Goal: Information Seeking & Learning: Learn about a topic

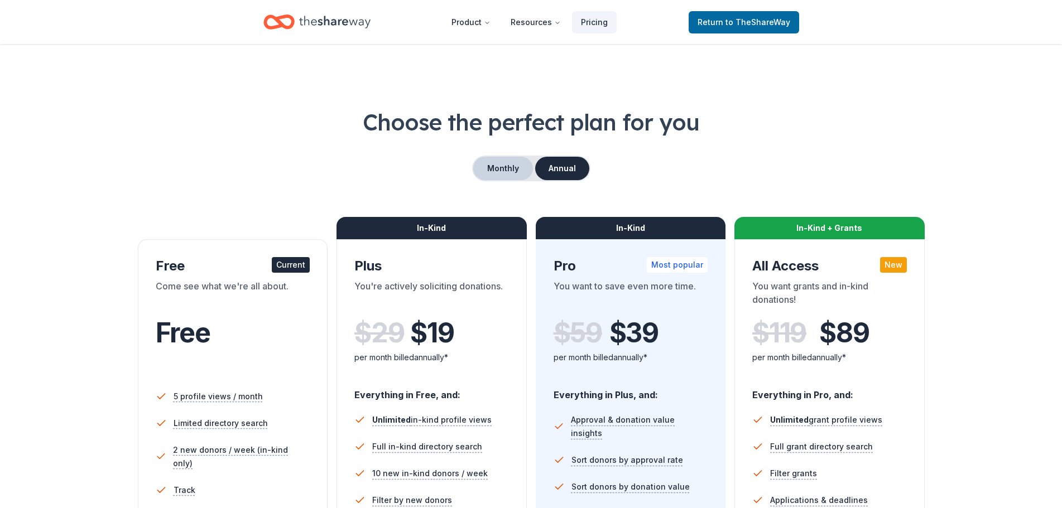
click at [508, 170] on button "Monthly" at bounding box center [503, 168] width 60 height 23
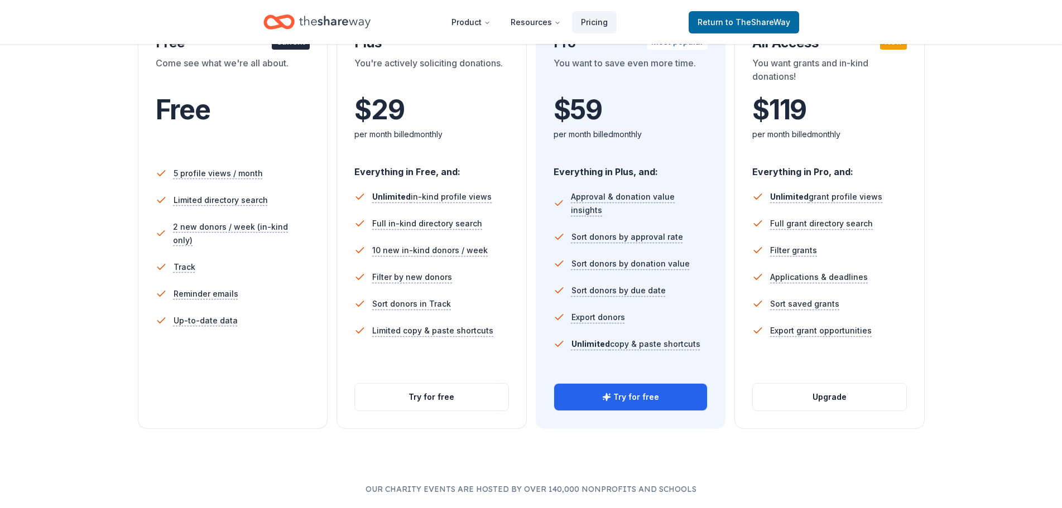
scroll to position [279, 0]
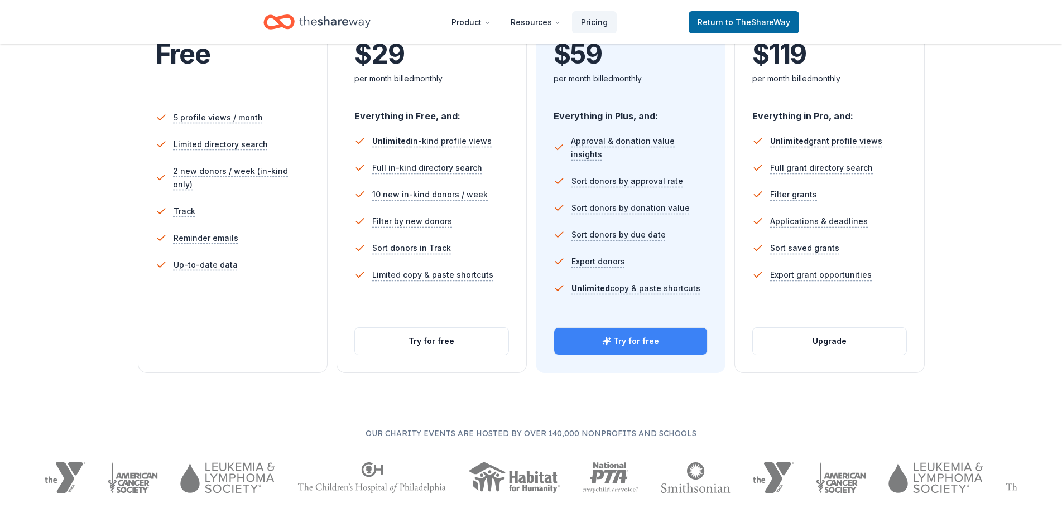
click at [639, 345] on button "Try for free" at bounding box center [630, 341] width 153 height 27
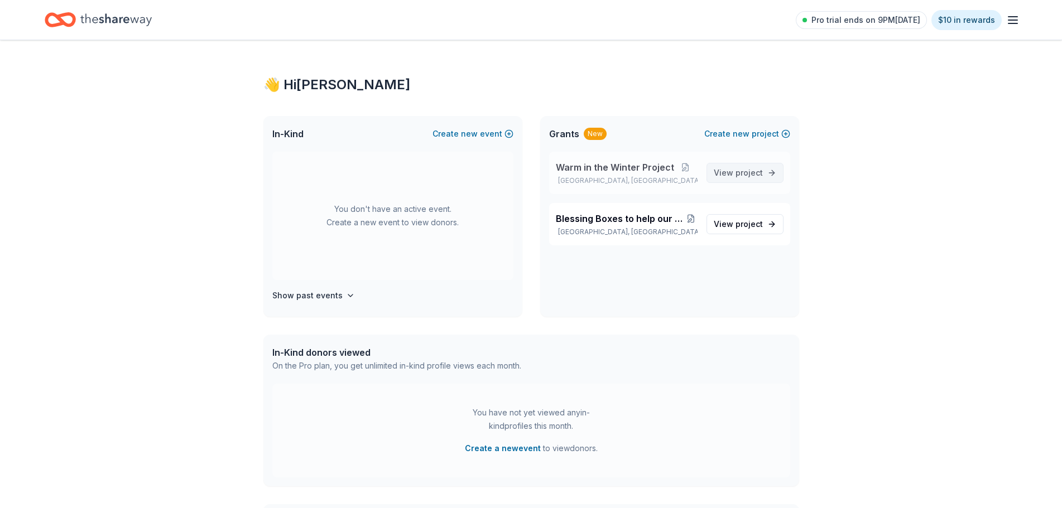
click at [744, 171] on span "project" at bounding box center [748, 172] width 27 height 9
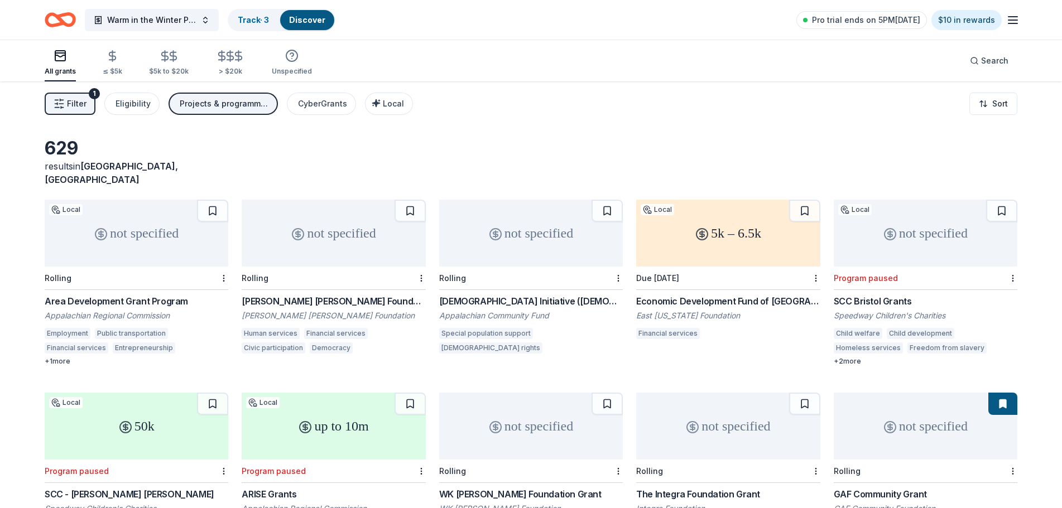
click at [57, 357] on div "+ 1 more" at bounding box center [137, 361] width 184 height 9
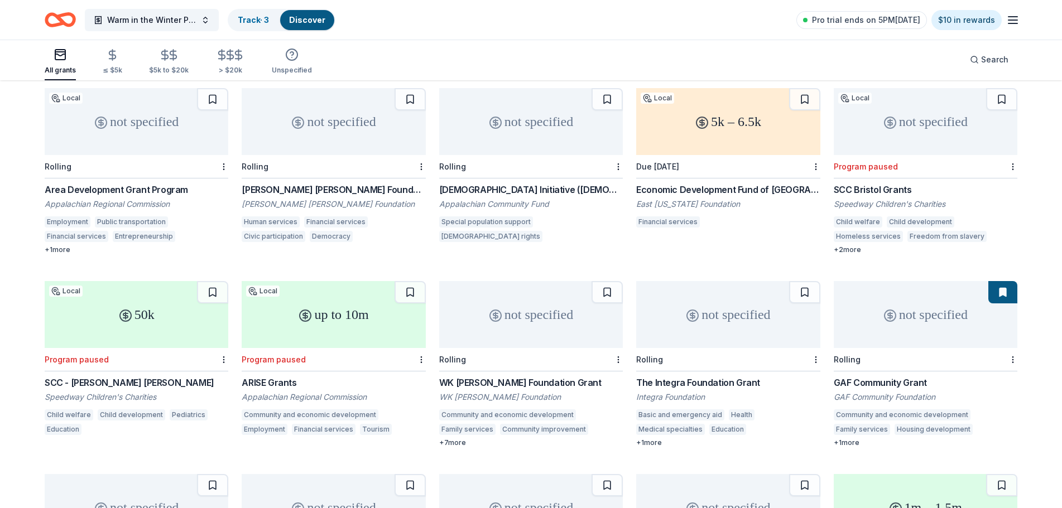
scroll to position [167, 0]
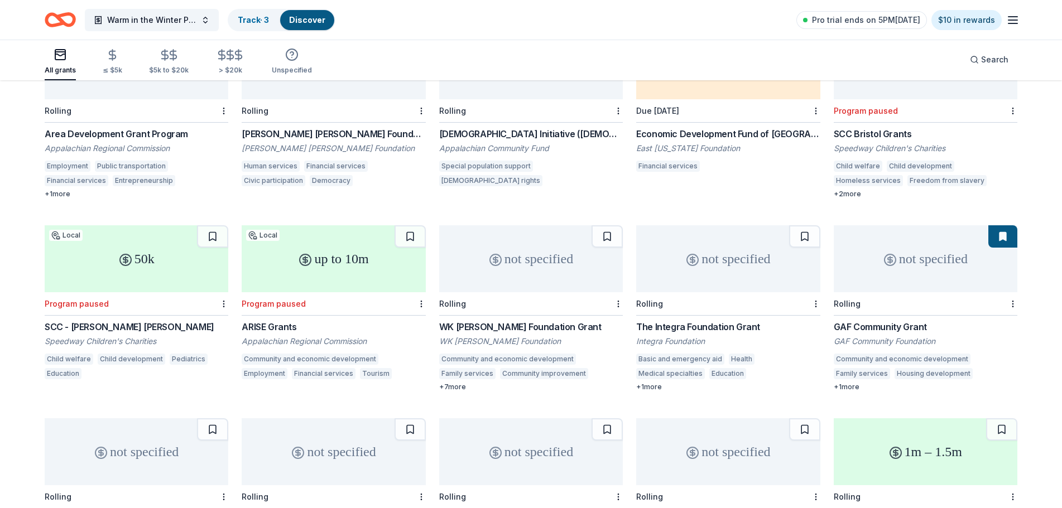
click at [452, 383] on div "+ 7 more" at bounding box center [531, 387] width 184 height 9
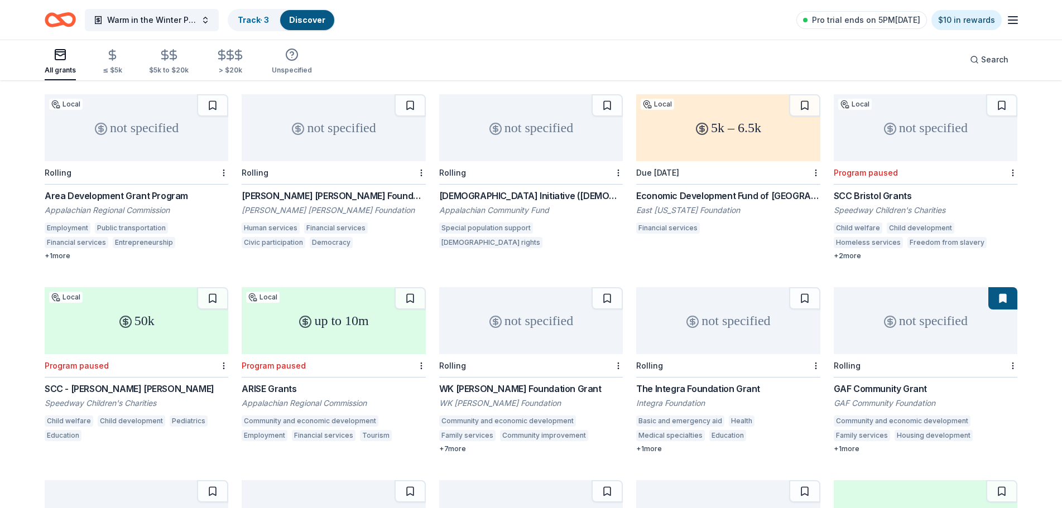
scroll to position [112, 0]
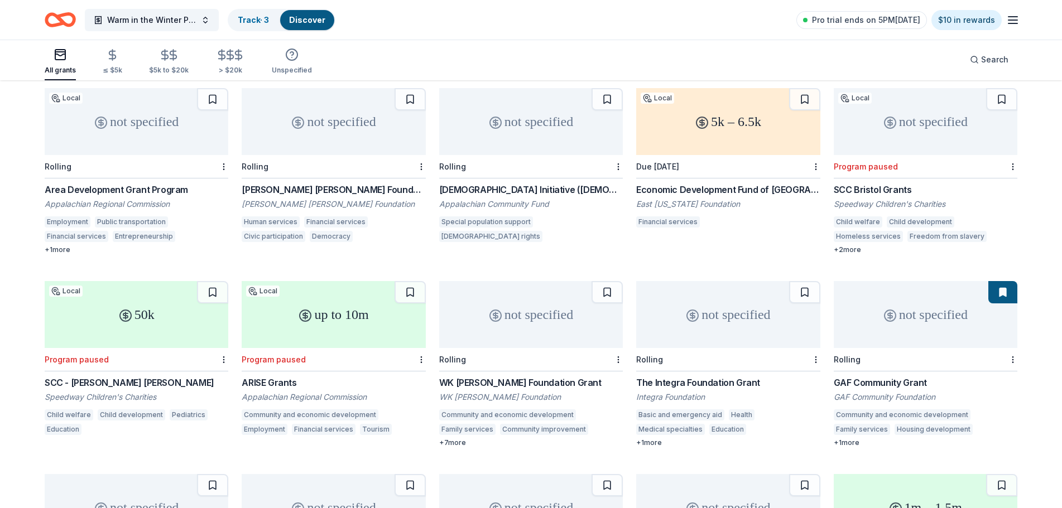
click at [752, 183] on div "Economic Development Fund of East Tennessee" at bounding box center [728, 189] width 184 height 13
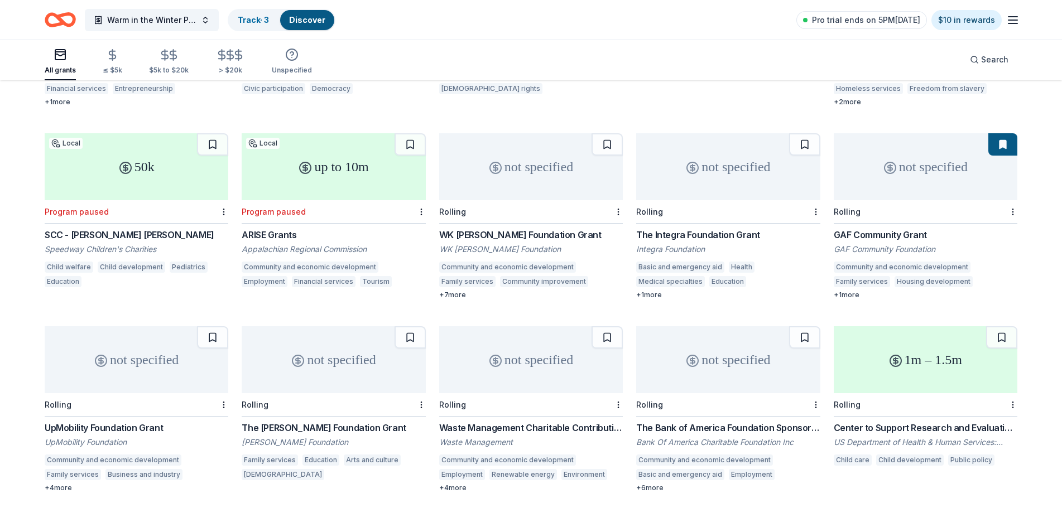
scroll to position [279, 0]
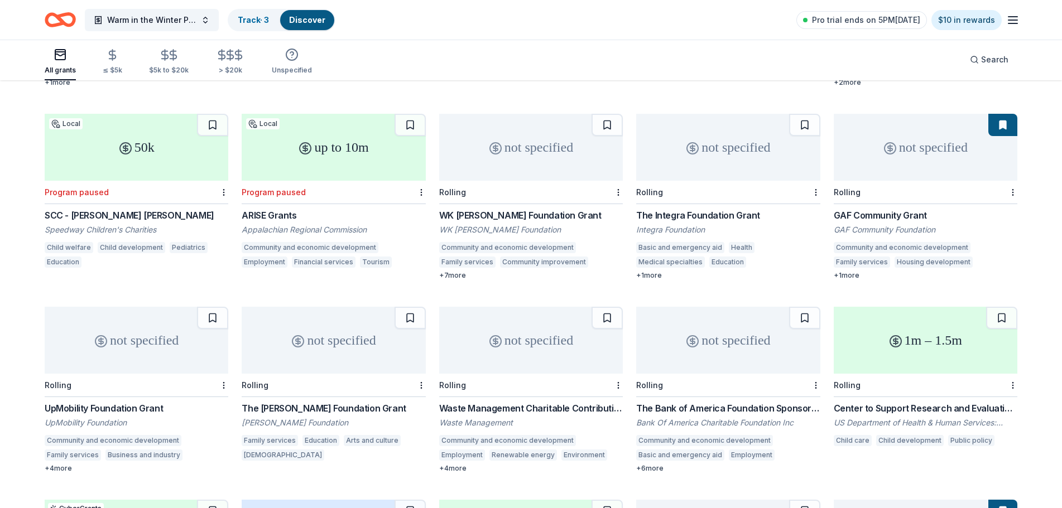
click at [877, 209] on div "GAF Community Grant" at bounding box center [925, 215] width 184 height 13
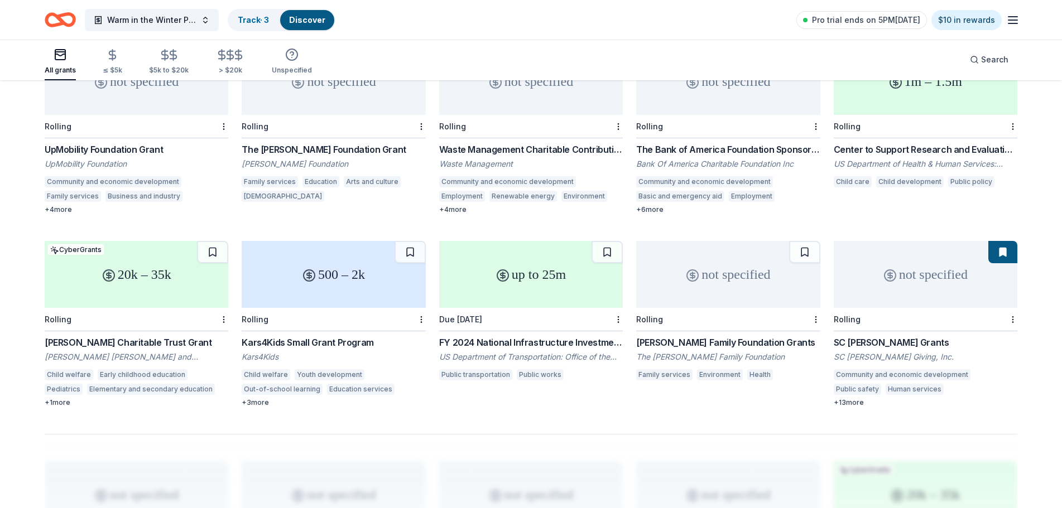
scroll to position [558, 0]
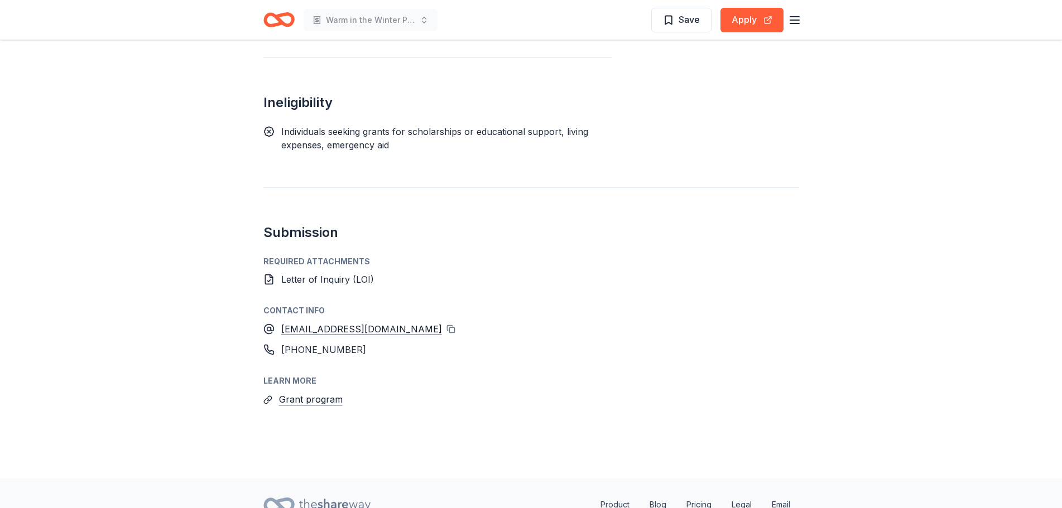
scroll to position [1407, 0]
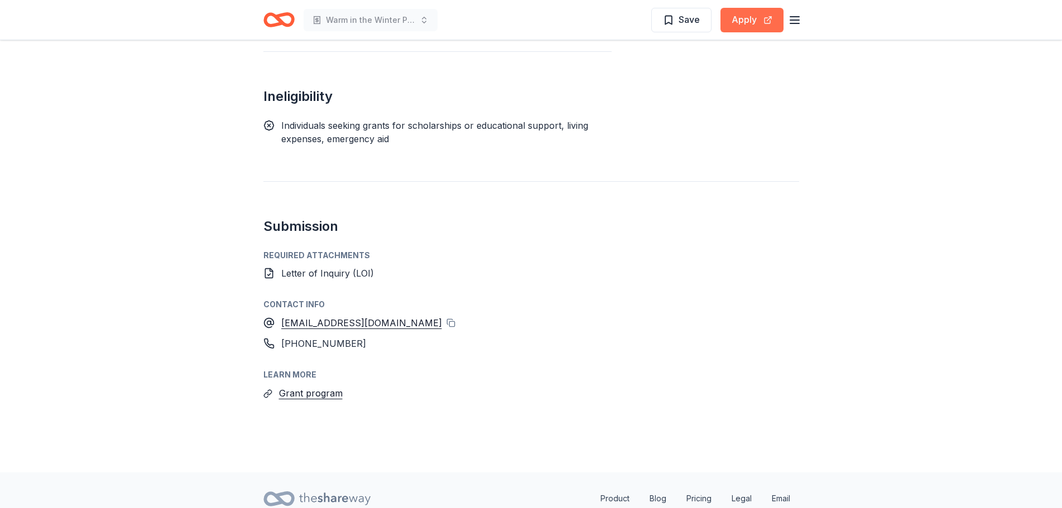
click at [742, 18] on button "Apply" at bounding box center [751, 20] width 63 height 25
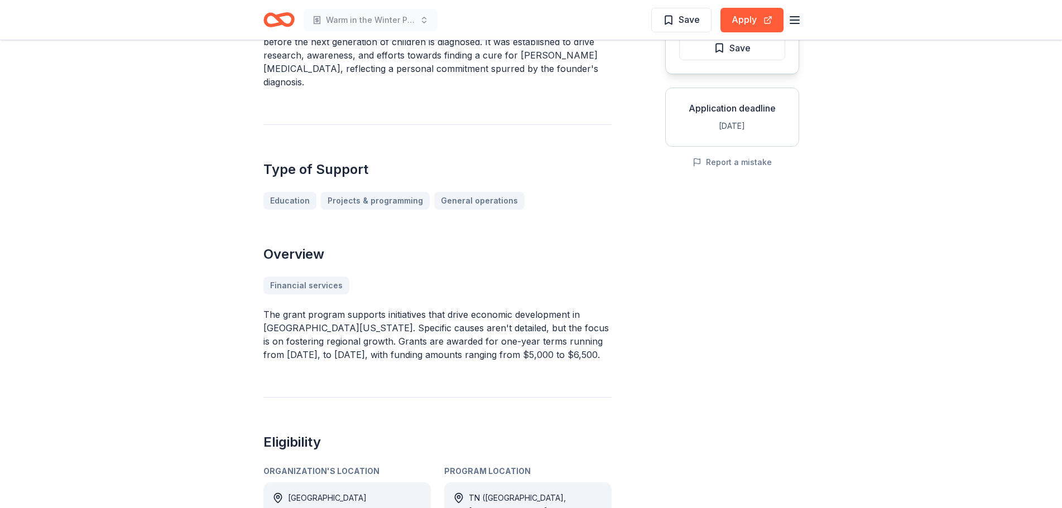
scroll to position [167, 0]
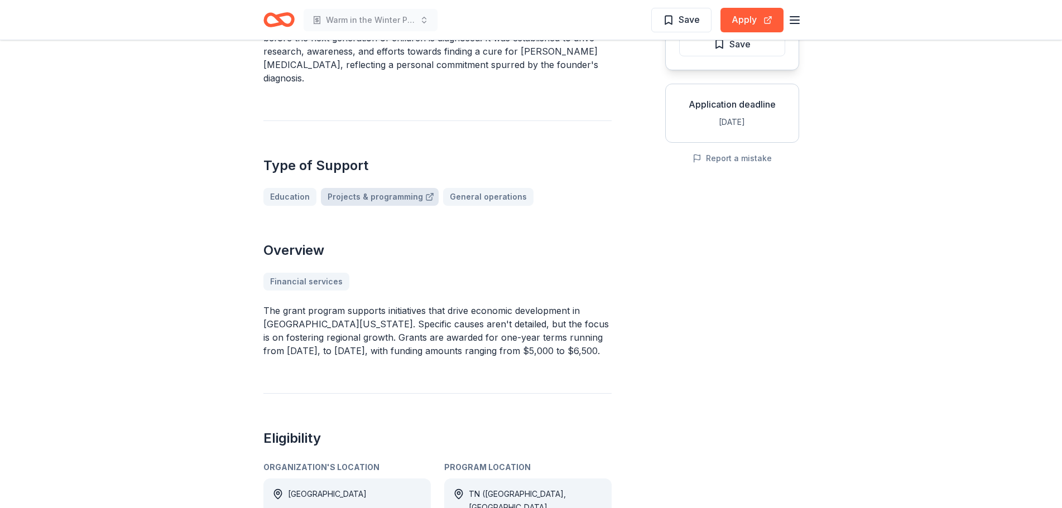
click at [349, 188] on link "Projects & programming" at bounding box center [380, 197] width 118 height 18
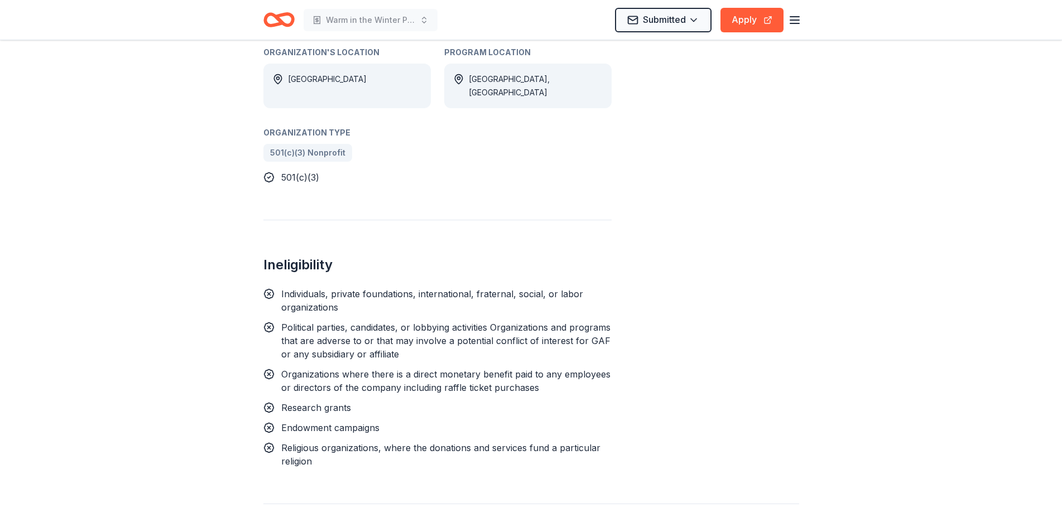
scroll to position [223, 0]
